Goal: Task Accomplishment & Management: Manage account settings

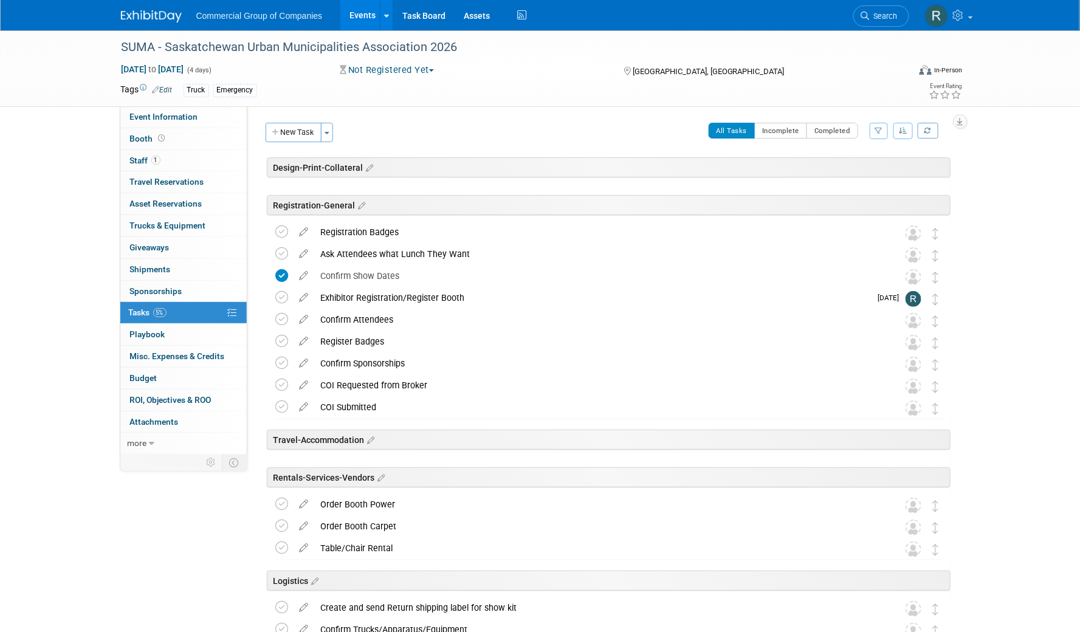
click at [96, 202] on div "SUMA - Saskatchewan Urban Municipalities Association 2026 Apr 12, 2026 to Apr 1…" at bounding box center [540, 486] width 1080 height 913
click at [151, 13] on img at bounding box center [151, 16] width 61 height 12
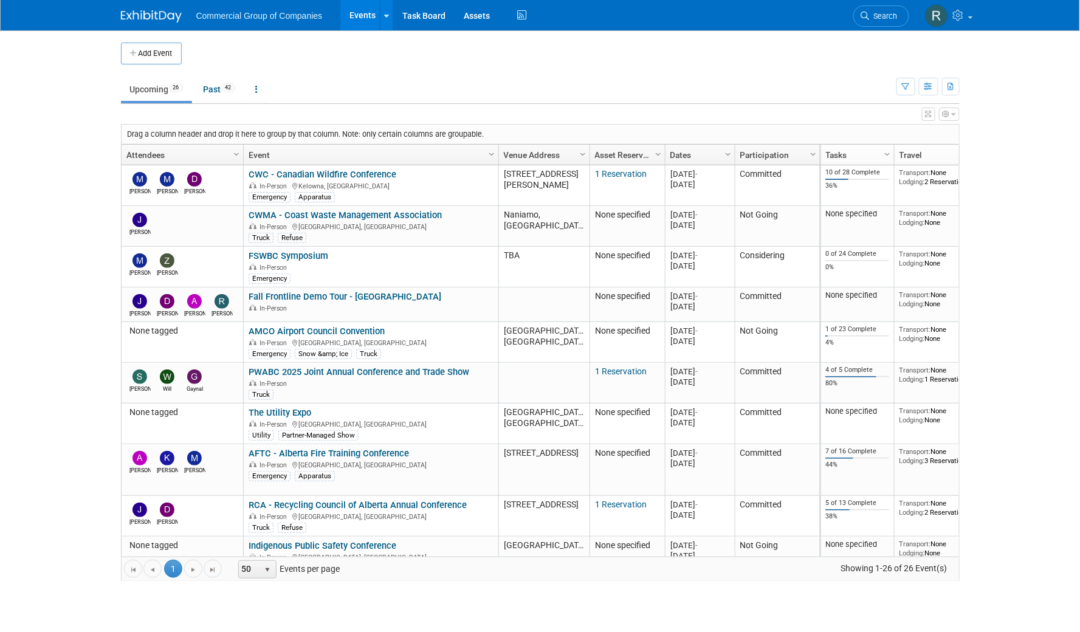
click at [82, 304] on body "Commercial Group of Companies Events Add Event Bulk Upload Events Shareable Eve…" at bounding box center [540, 316] width 1080 height 632
click at [77, 315] on body "Commercial Group of Companies Events Add Event Bulk Upload Events Shareable Eve…" at bounding box center [540, 316] width 1080 height 632
click at [49, 276] on body "Commercial Group of Companies Events Add Event Bulk Upload Events Shareable Eve…" at bounding box center [540, 316] width 1080 height 632
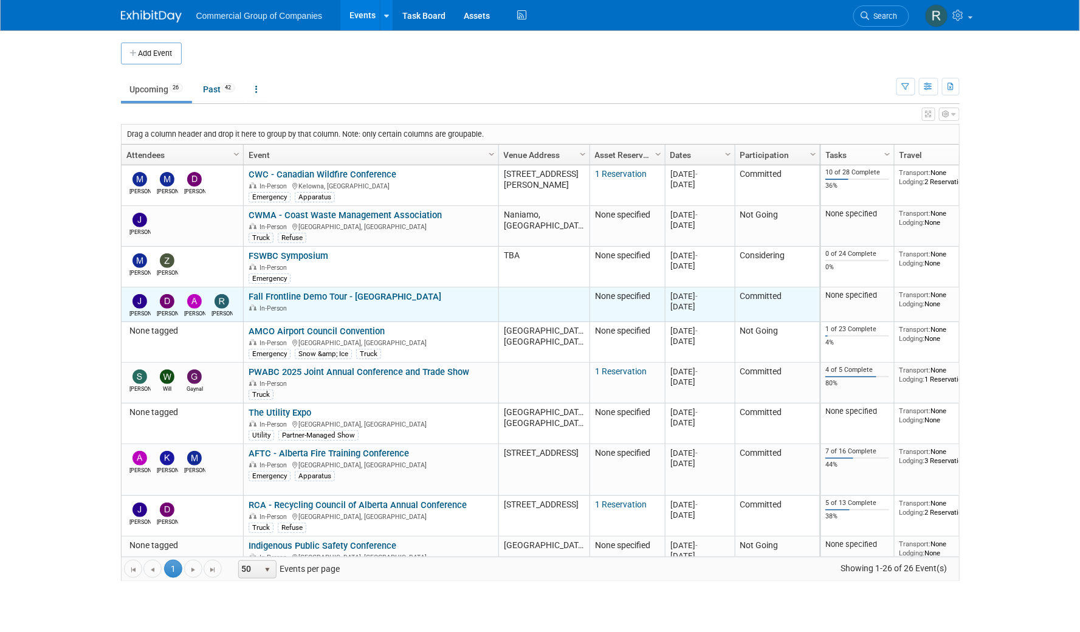
click at [326, 297] on link "Fall Frontline Demo Tour - [GEOGRAPHIC_DATA]" at bounding box center [344, 296] width 193 height 11
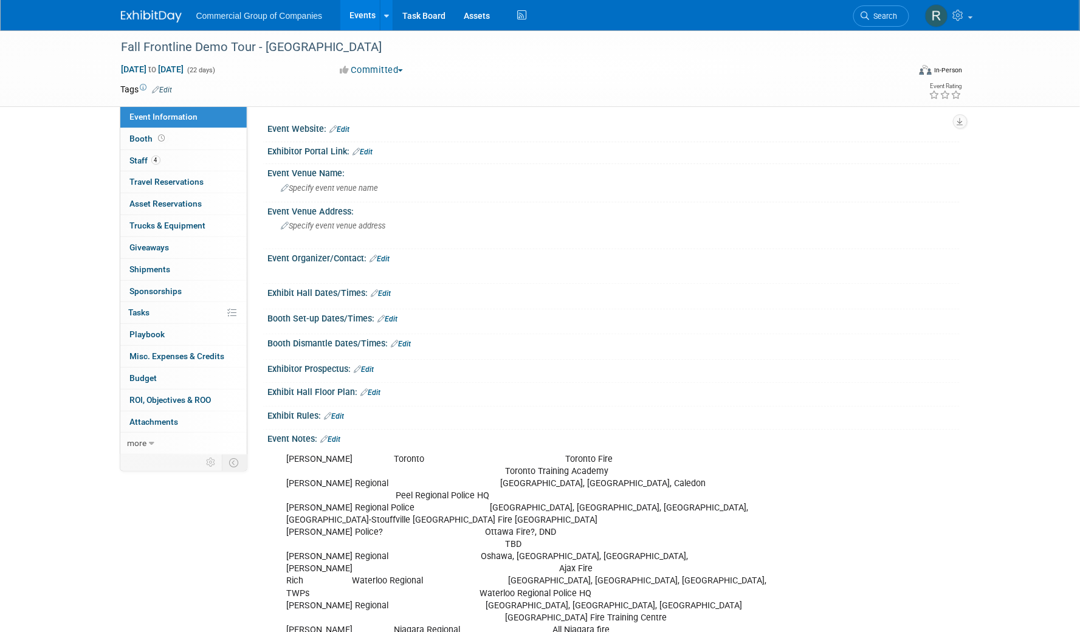
click at [406, 67] on button "Committed" at bounding box center [371, 70] width 72 height 13
click at [405, 123] on link "Not Going" at bounding box center [392, 123] width 112 height 17
drag, startPoint x: 112, startPoint y: 137, endPoint x: 182, endPoint y: 90, distance: 83.6
click at [112, 136] on div "Event Information Event Info Booth Booth 4 Staff 4 Staff 0 Travel Reservations …" at bounding box center [540, 497] width 857 height 934
click at [362, 13] on link "Events" at bounding box center [362, 15] width 44 height 30
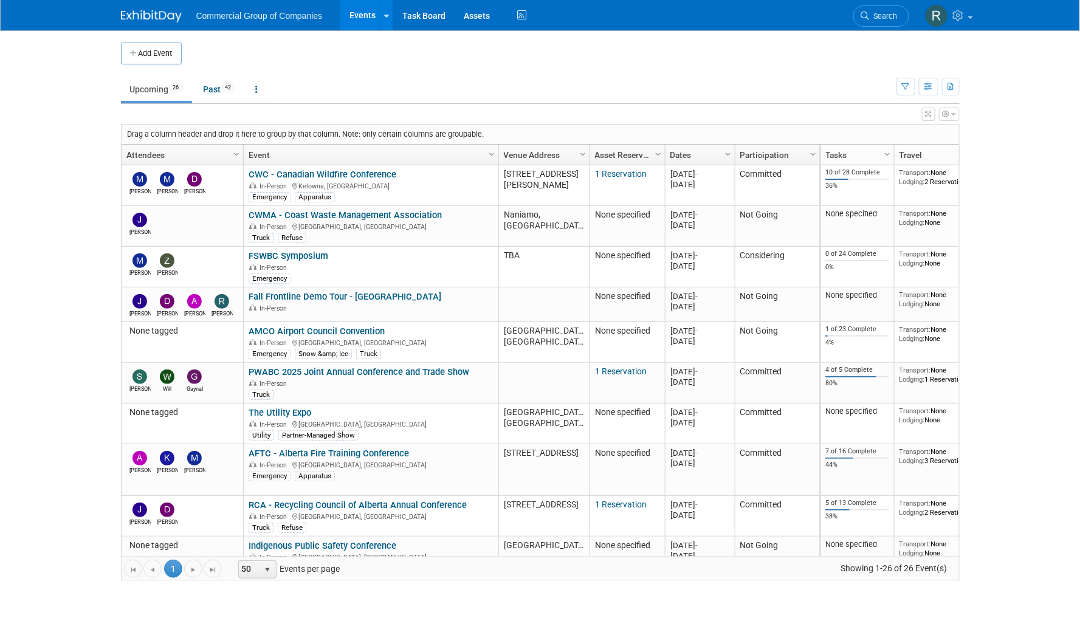
click at [98, 332] on body "Commercial Group of Companies Events Add Event Bulk Upload Events Shareable Eve…" at bounding box center [540, 316] width 1080 height 632
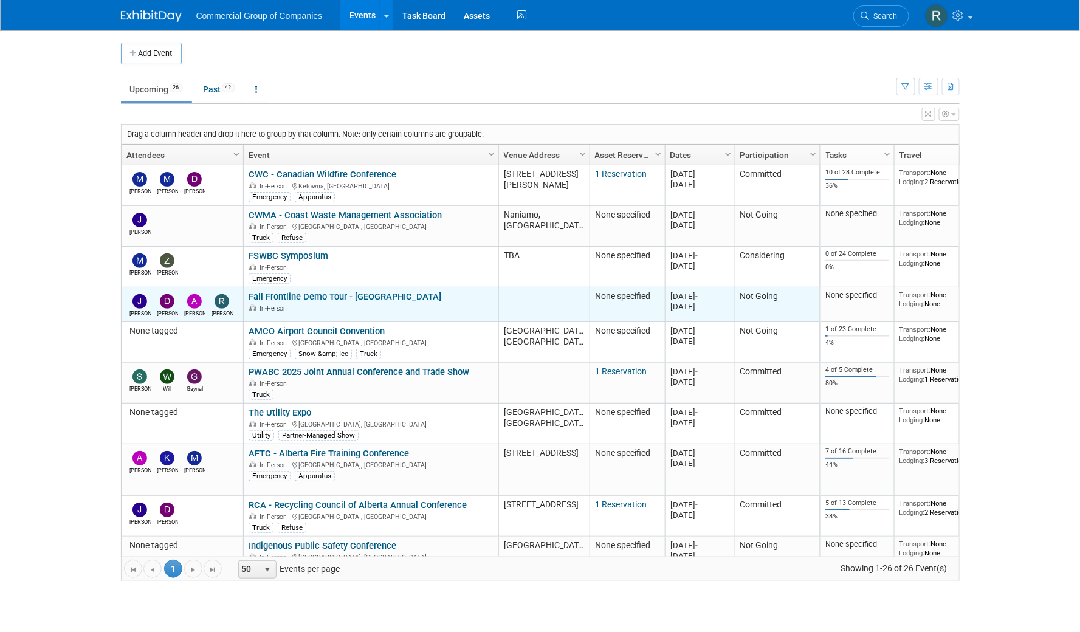
click at [311, 295] on link "Fall Frontline Demo Tour - [GEOGRAPHIC_DATA]" at bounding box center [344, 296] width 193 height 11
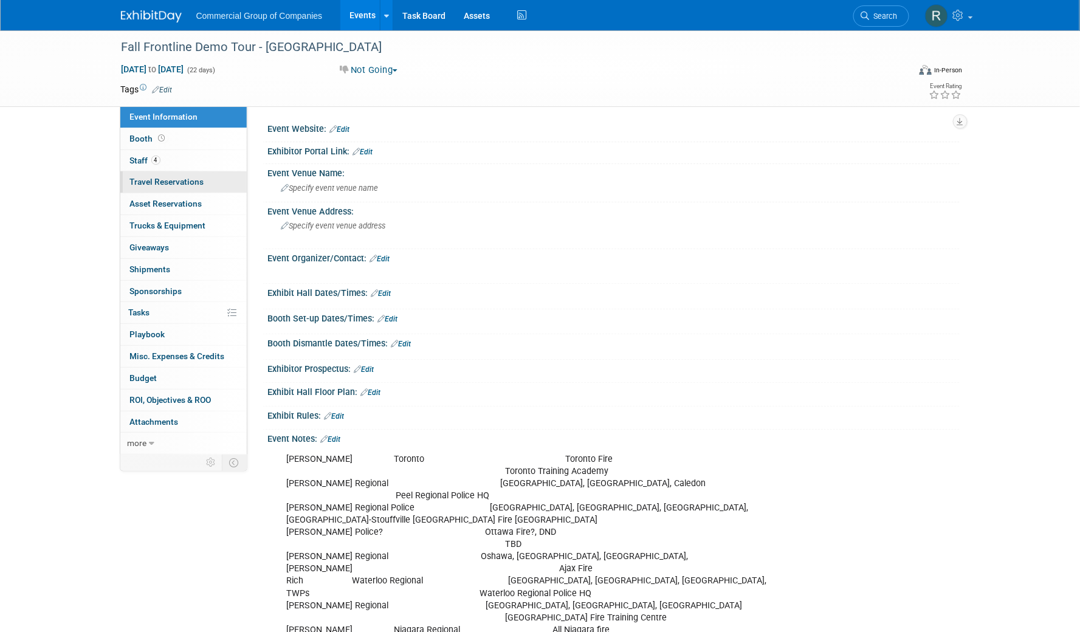
drag, startPoint x: 97, startPoint y: 224, endPoint x: 187, endPoint y: 188, distance: 96.8
click at [97, 224] on div "Fall Frontline Demo Tour - [GEOGRAPHIC_DATA] [DATE] to [DATE] (22 days) [DATE] …" at bounding box center [540, 509] width 1080 height 958
click at [199, 162] on link "4 Staff 4" at bounding box center [183, 160] width 126 height 21
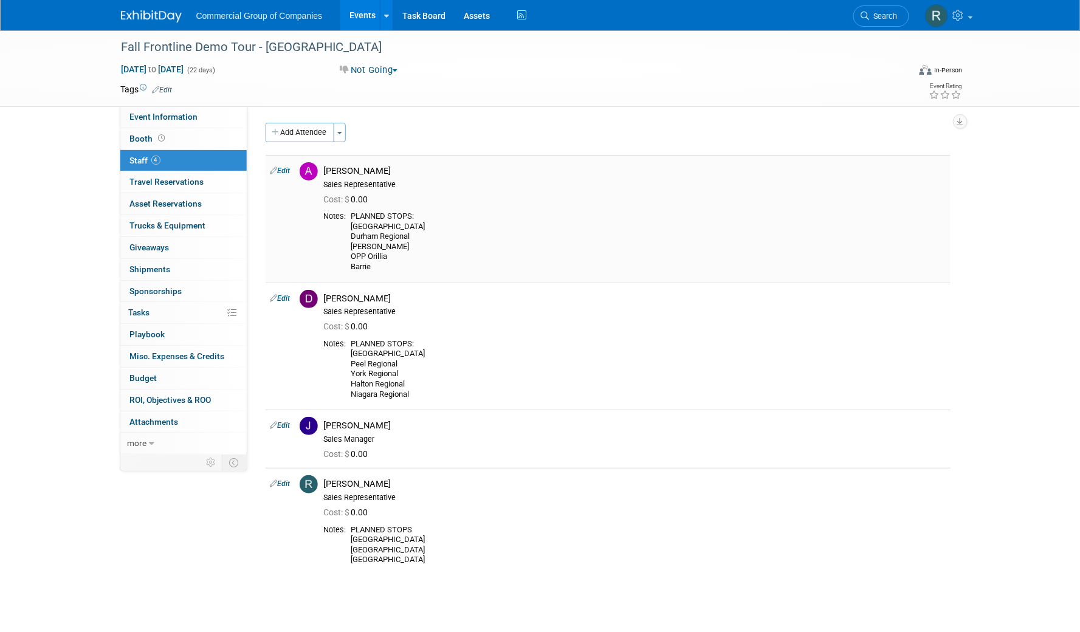
click at [283, 169] on link "Edit" at bounding box center [280, 170] width 20 height 9
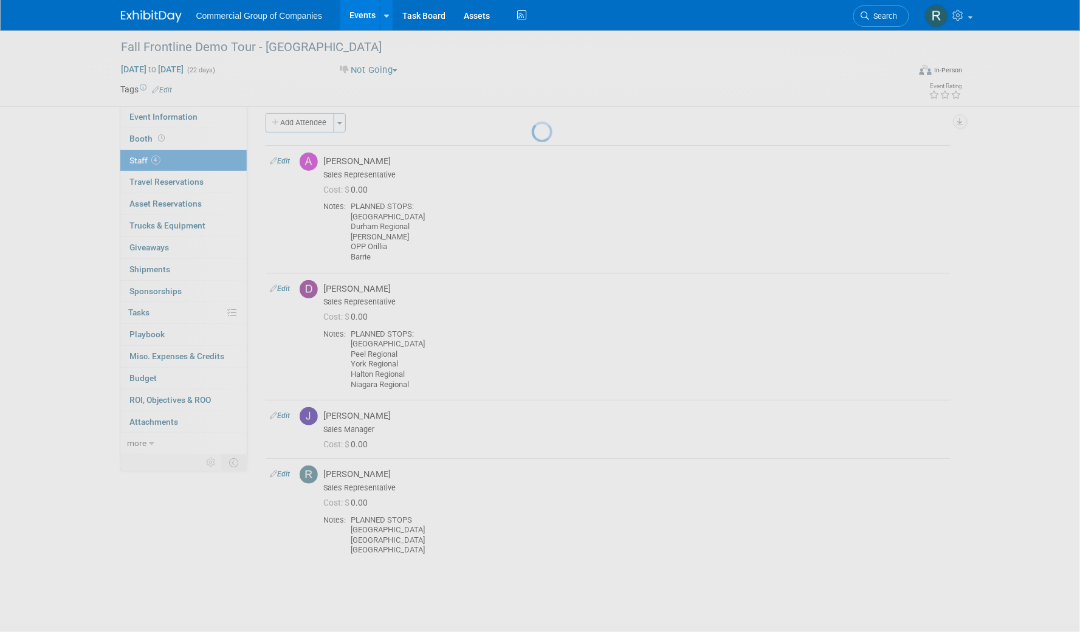
select select "764c0b99-6b90-4ad3-b17b-571c327295a7"
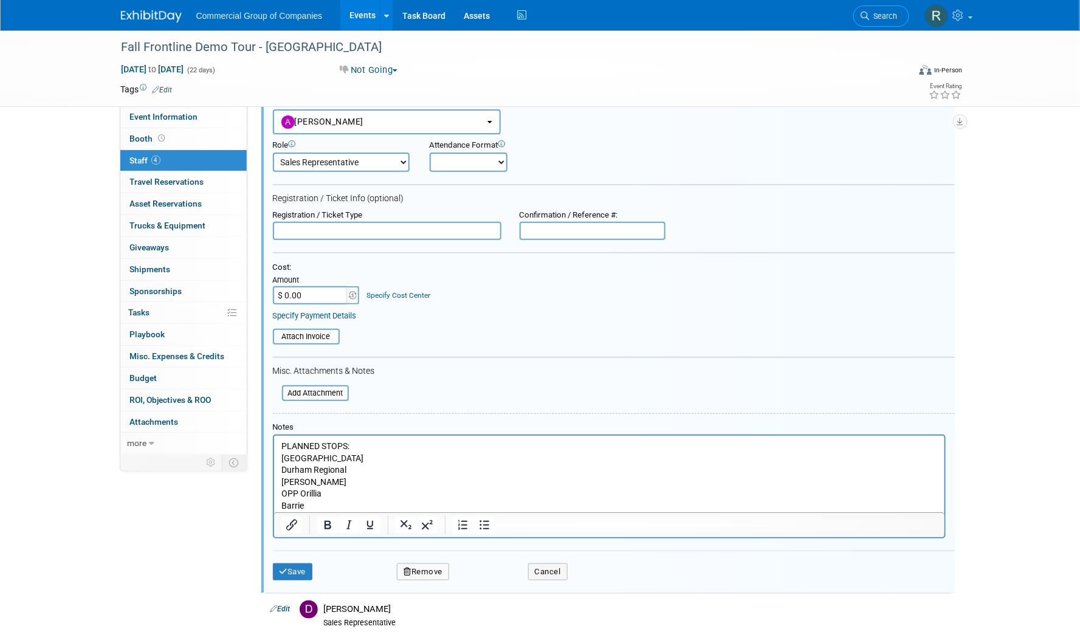
scroll to position [72, 0]
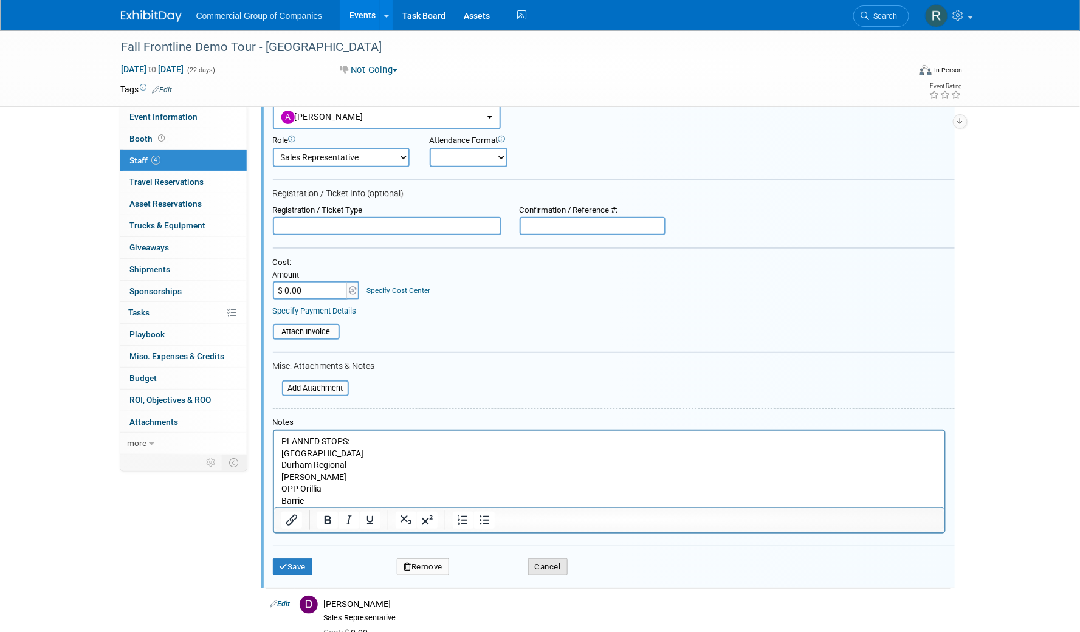
click at [535, 569] on button "Cancel" at bounding box center [547, 566] width 39 height 17
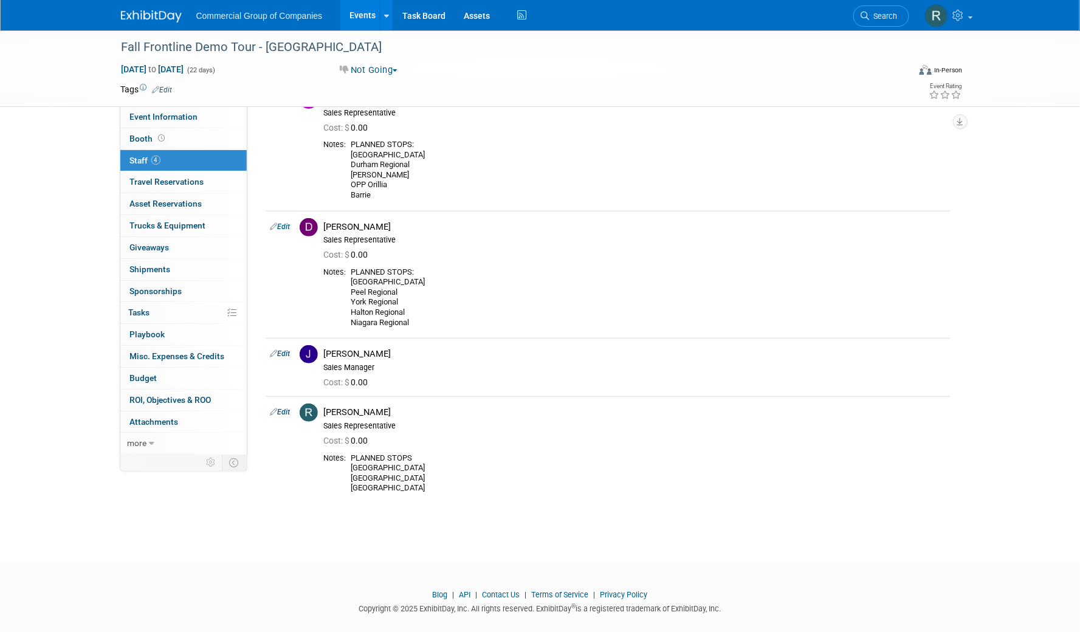
click at [148, 540] on body "Commercial Group of Companies Events Add Event Bulk Upload Events Shareable Eve…" at bounding box center [540, 244] width 1080 height 632
click at [361, 13] on link "Events" at bounding box center [362, 15] width 44 height 30
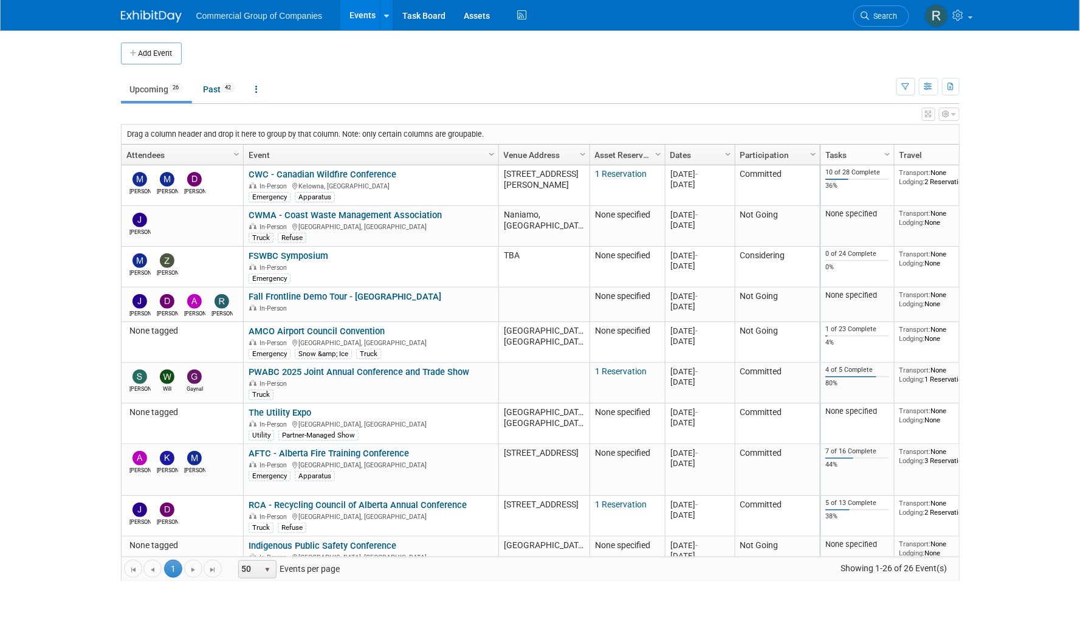
click at [116, 159] on div "Add Event New Event Duplicate Event Warning There is another event in your work…" at bounding box center [540, 317] width 857 height 575
click at [500, 69] on td "Upcoming 26 Past 42 All Events 68 Past and Upcoming Grouped Annually Events gro…" at bounding box center [508, 83] width 775 height 39
click at [507, 78] on ul "Upcoming 26 Past 42 All Events 68 Past and Upcoming Grouped Annually Events gro…" at bounding box center [508, 90] width 775 height 27
click at [57, 202] on body "Commercial Group of Companies Events Add Event Bulk Upload Events Shareable Eve…" at bounding box center [540, 316] width 1080 height 632
click at [79, 150] on body "Commercial Group of Companies Events Add Event Bulk Upload Events Shareable Eve…" at bounding box center [540, 316] width 1080 height 632
